Goal: Task Accomplishment & Management: Use online tool/utility

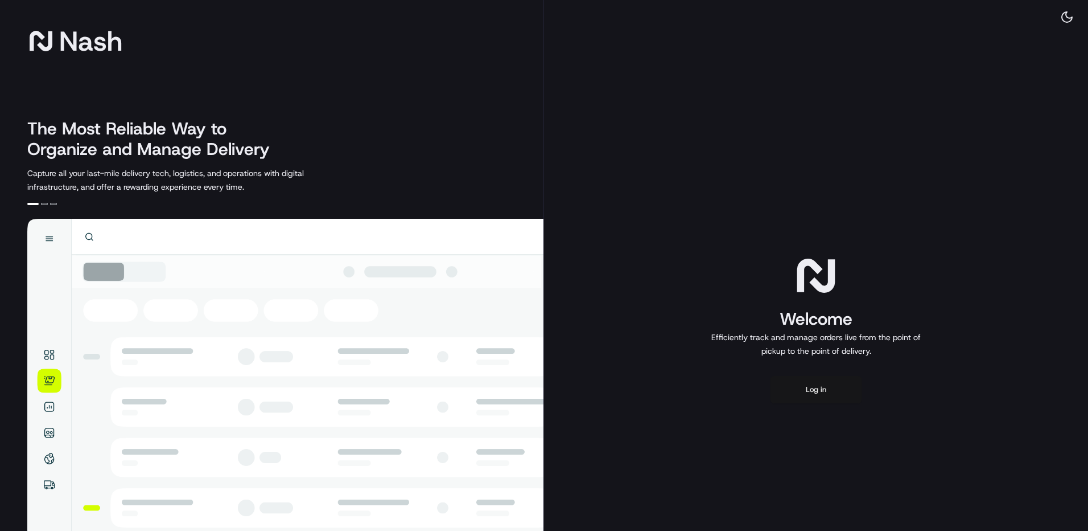
drag, startPoint x: 824, startPoint y: 398, endPoint x: 819, endPoint y: 392, distance: 8.1
click at [821, 396] on button "Log in" at bounding box center [816, 389] width 91 height 27
click at [803, 384] on button "Log in" at bounding box center [816, 389] width 91 height 27
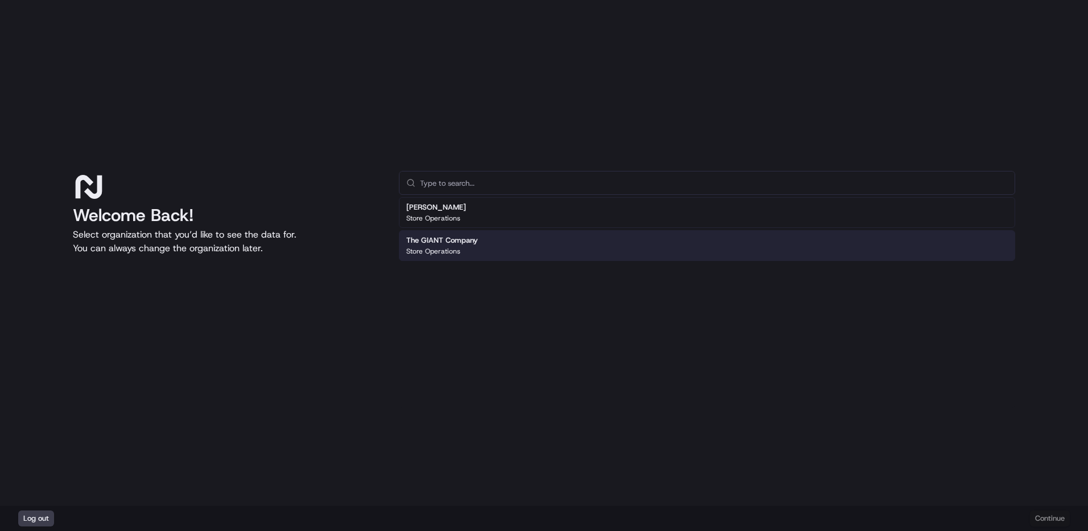
click at [485, 248] on div "The GIANT Company Store Operations" at bounding box center [707, 245] width 616 height 31
click at [487, 245] on div "The GIANT Company Store Operations" at bounding box center [707, 245] width 616 height 31
click at [1048, 514] on button "Continue" at bounding box center [1050, 518] width 40 height 16
